Goal: Information Seeking & Learning: Learn about a topic

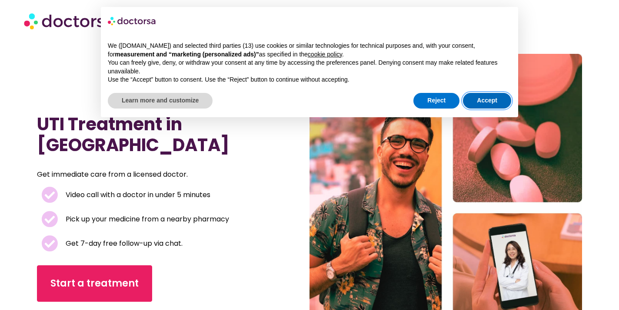
click at [497, 98] on button "Accept" at bounding box center [487, 101] width 48 height 16
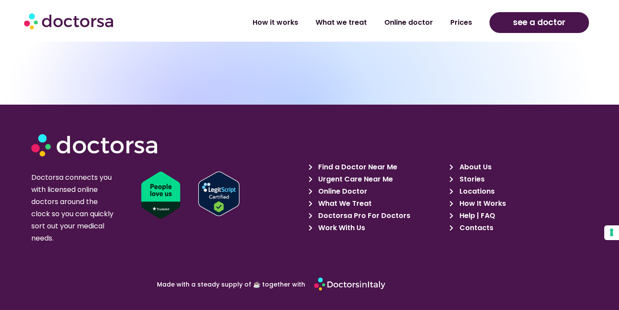
scroll to position [1221, 0]
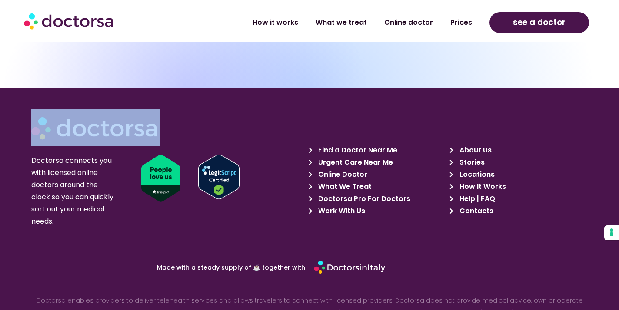
drag, startPoint x: 160, startPoint y: 122, endPoint x: 65, endPoint y: 120, distance: 94.8
click at [65, 120] on div at bounding box center [159, 128] width 257 height 37
copy div
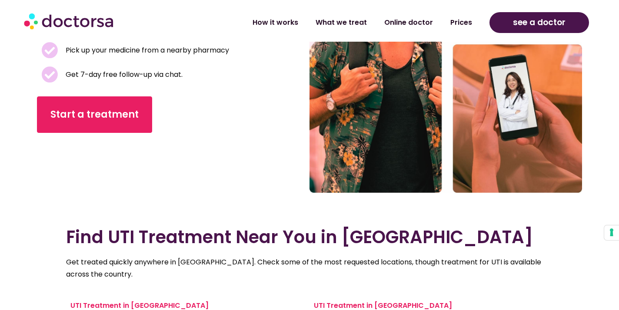
scroll to position [343, 0]
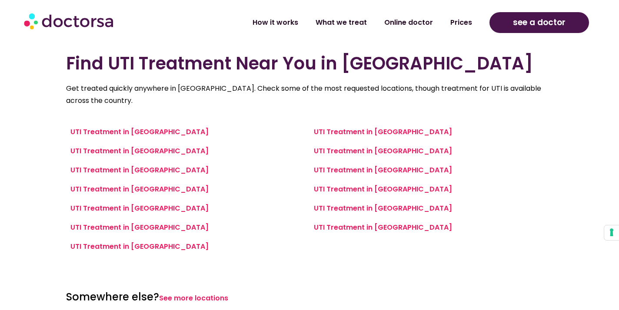
click at [434, 89] on p "Get treated quickly anywhere in [GEOGRAPHIC_DATA]. Check some of the most reque…" at bounding box center [309, 95] width 487 height 24
click at [384, 203] on link "UTI Treatment in [GEOGRAPHIC_DATA]" at bounding box center [383, 208] width 138 height 10
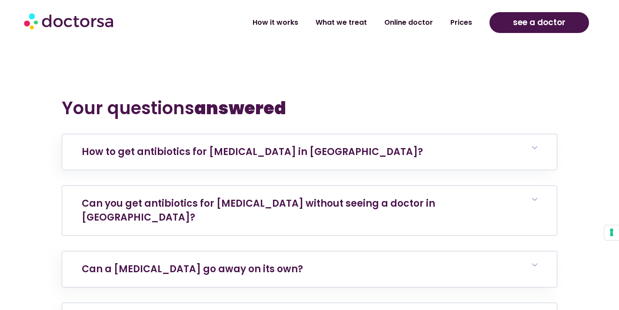
scroll to position [3190, 0]
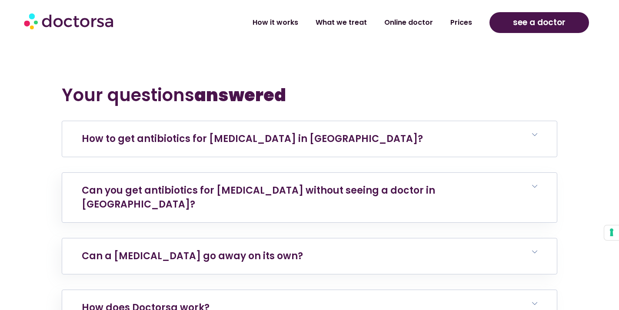
click at [271, 132] on link "How to get antibiotics for urinary tract infection in Bologna?" at bounding box center [252, 138] width 341 height 13
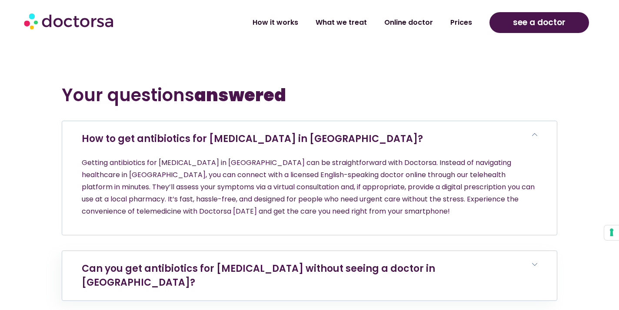
click at [271, 132] on link "How to get antibiotics for urinary tract infection in Bologna?" at bounding box center [252, 138] width 341 height 13
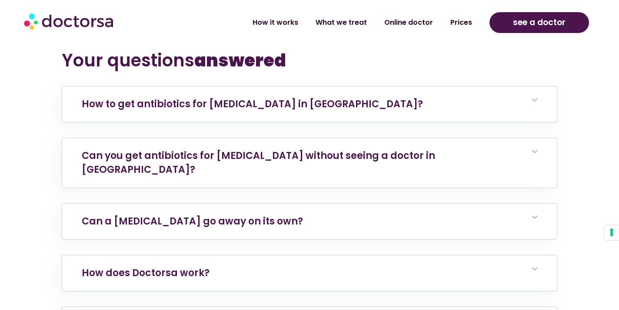
scroll to position [3231, 0]
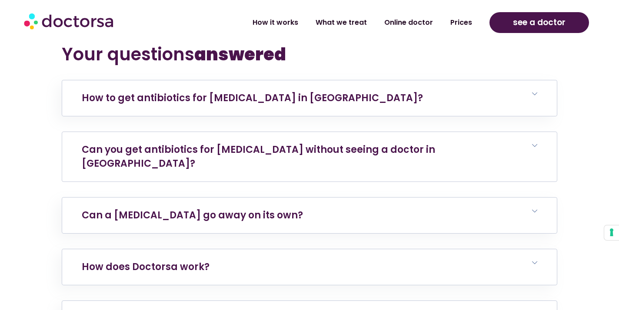
click at [283, 143] on link "Can you get antibiotics for urinary tract infection without seeing a doctor in …" at bounding box center [258, 156] width 353 height 27
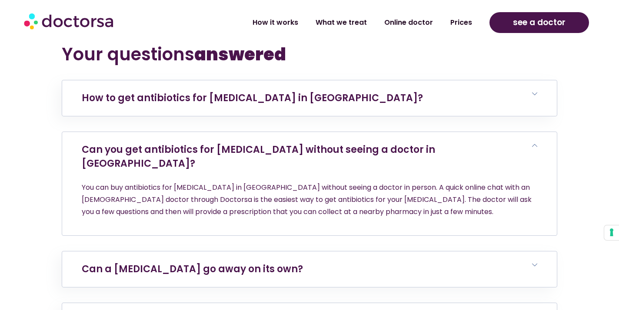
click at [281, 143] on link "Can you get antibiotics for urinary tract infection without seeing a doctor in …" at bounding box center [258, 156] width 353 height 27
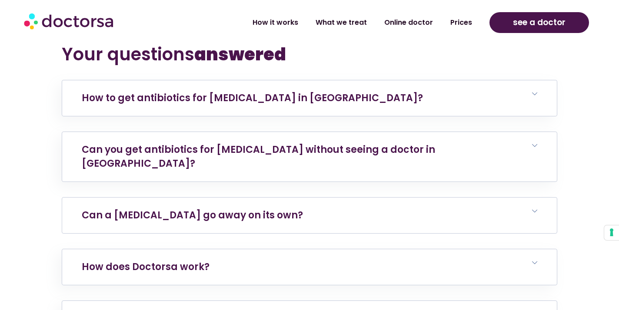
click at [281, 209] on link "Can a urinary tract infection go away on its own?" at bounding box center [192, 215] width 221 height 13
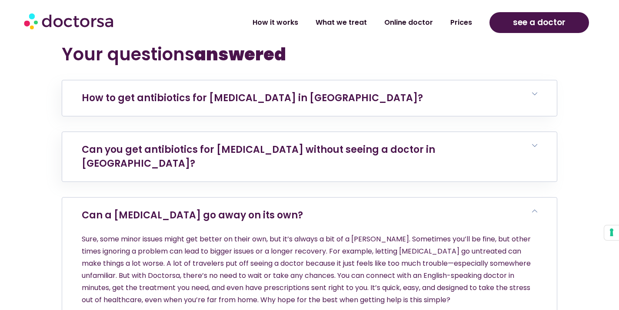
click at [288, 209] on link "Can a urinary tract infection go away on its own?" at bounding box center [192, 215] width 221 height 13
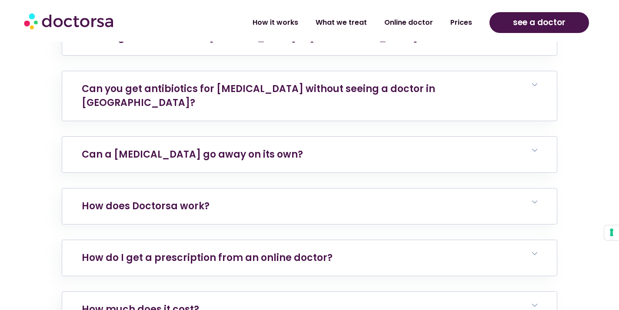
scroll to position [3280, 0]
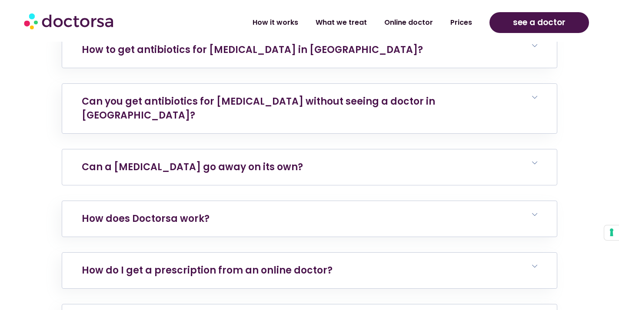
click at [285, 160] on link "Can a urinary tract infection go away on its own?" at bounding box center [192, 166] width 221 height 13
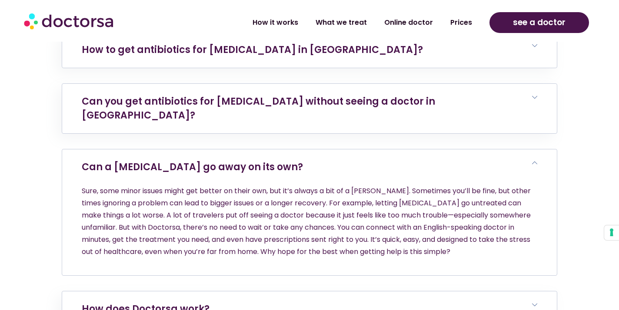
click at [285, 160] on link "Can a urinary tract infection go away on its own?" at bounding box center [192, 166] width 221 height 13
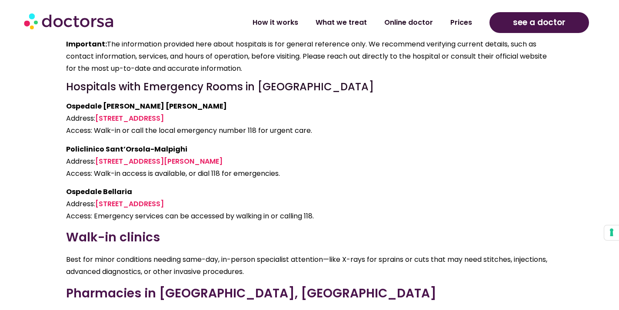
scroll to position [1756, 0]
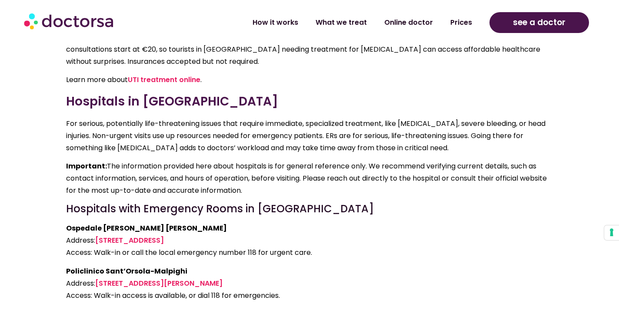
click at [302, 160] on p "Important: The information provided here about hospitals is for general referen…" at bounding box center [309, 178] width 487 height 37
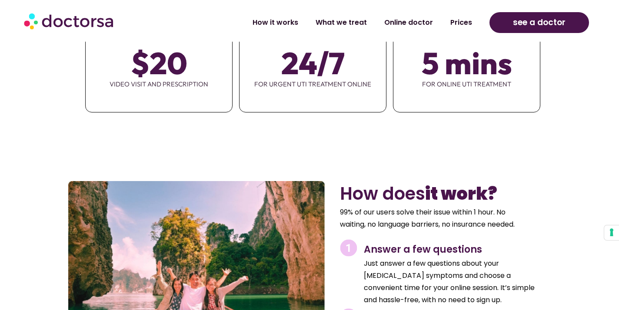
scroll to position [1195, 0]
